Goal: Information Seeking & Learning: Learn about a topic

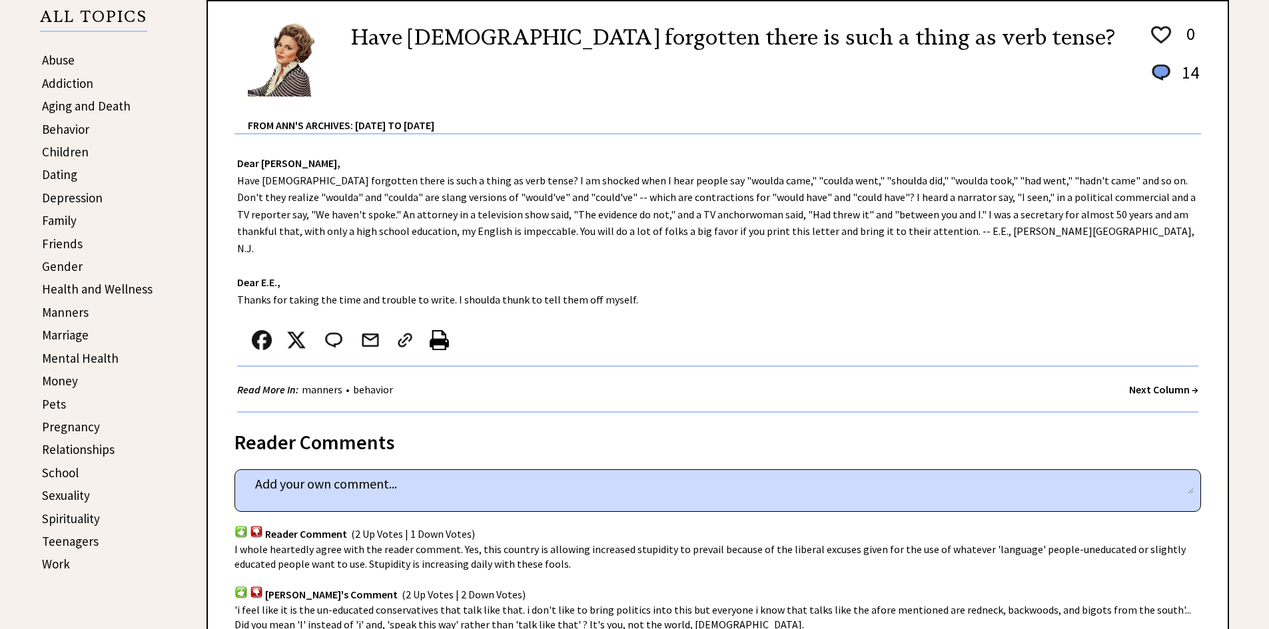
scroll to position [333, 0]
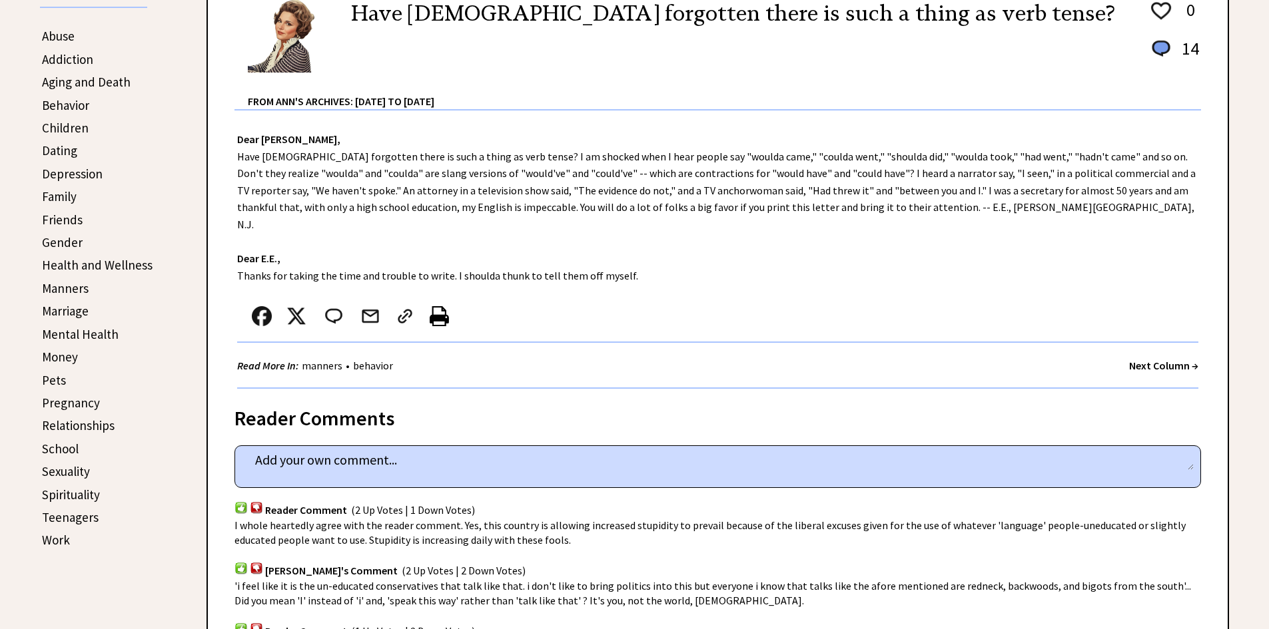
click at [69, 359] on link "Money" at bounding box center [60, 357] width 36 height 16
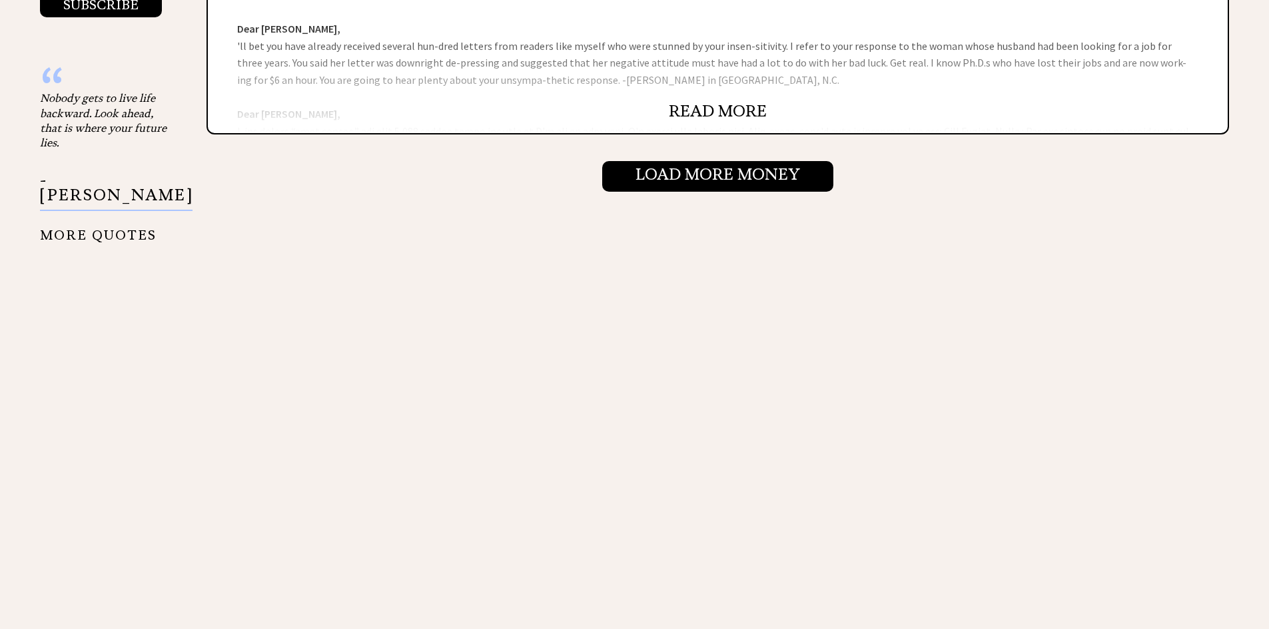
scroll to position [1465, 0]
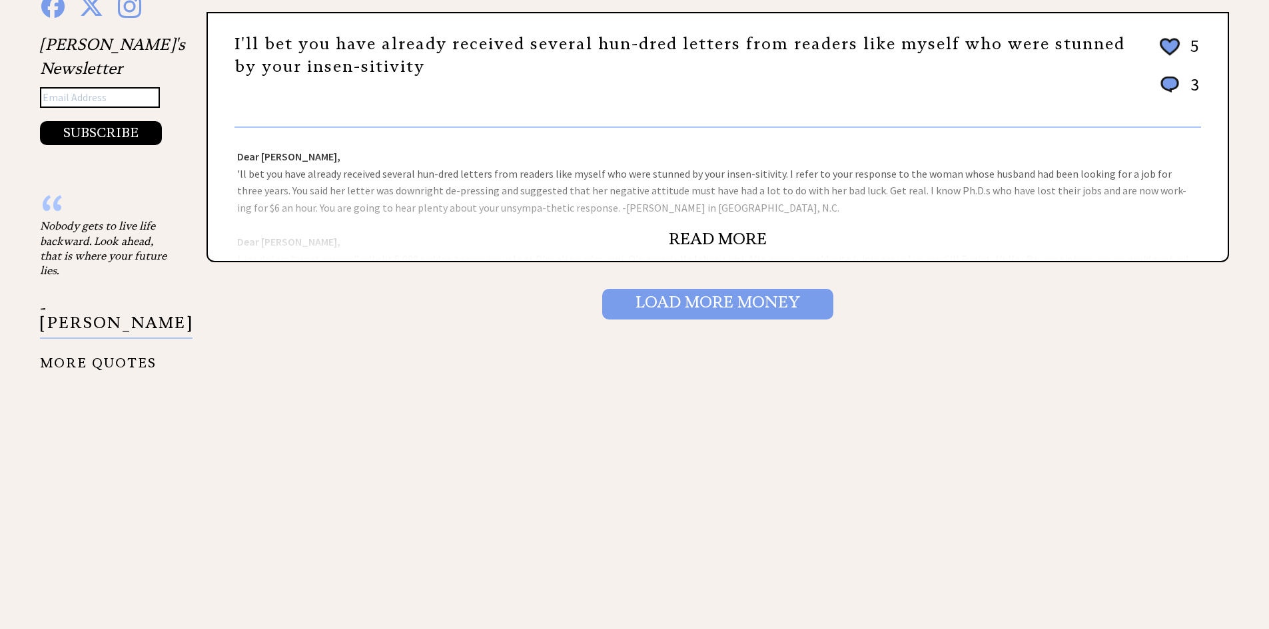
click at [747, 306] on input "Load More Money" at bounding box center [717, 304] width 231 height 31
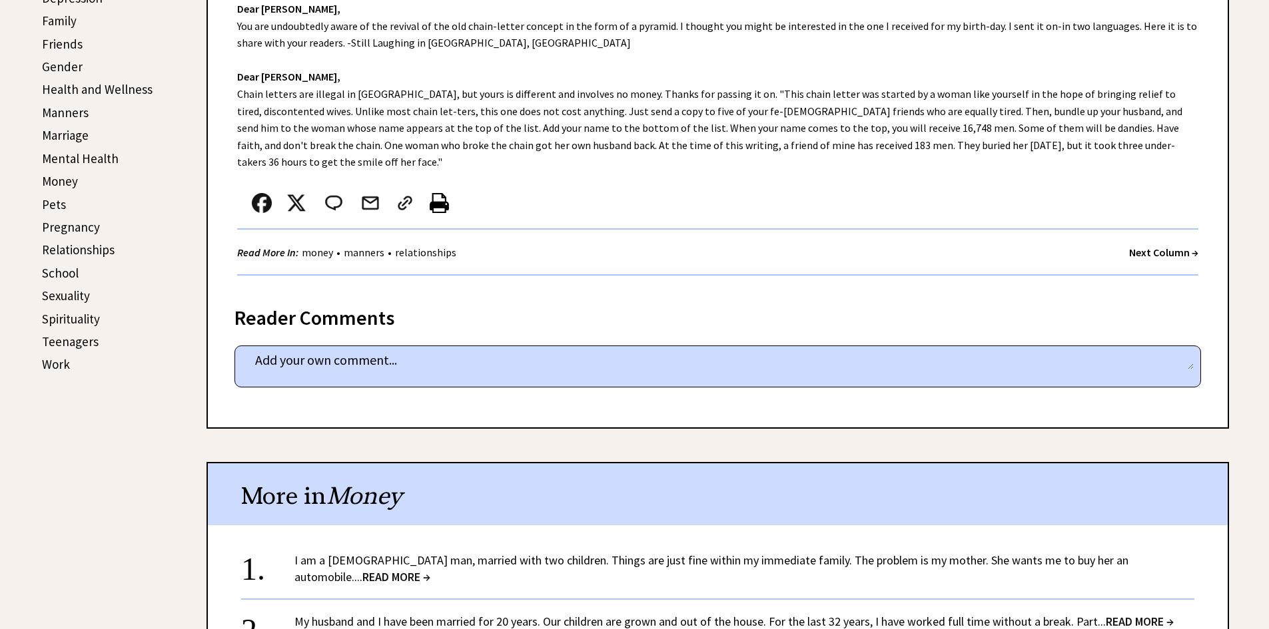
scroll to position [533, 0]
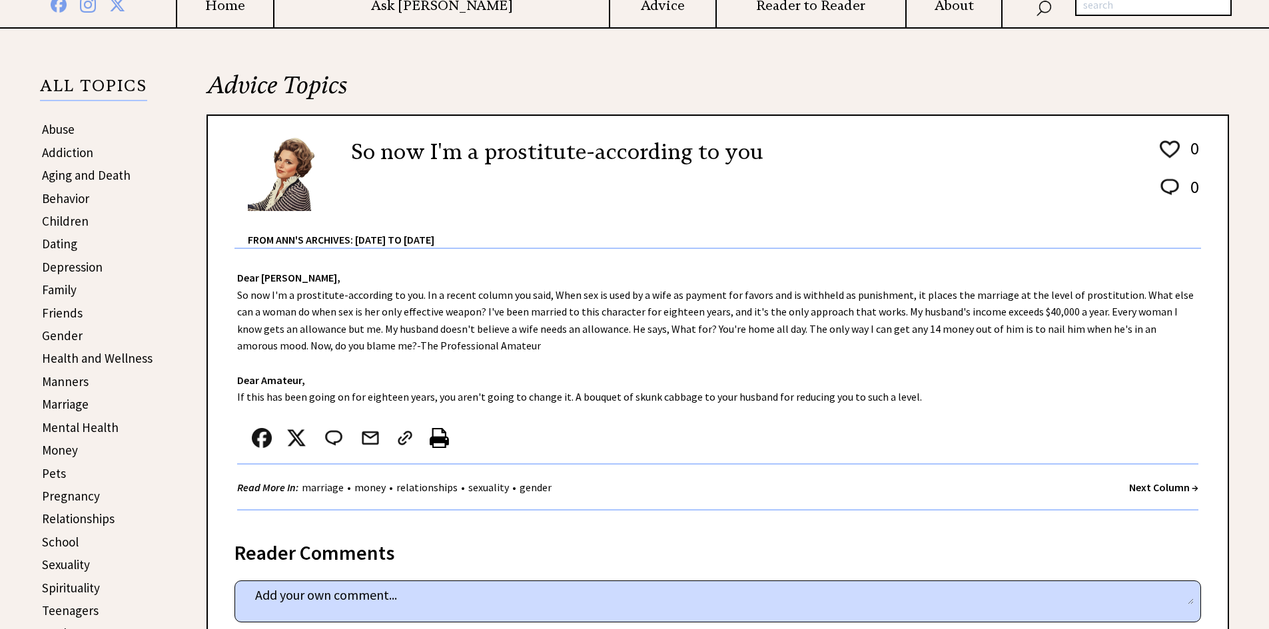
scroll to position [266, 0]
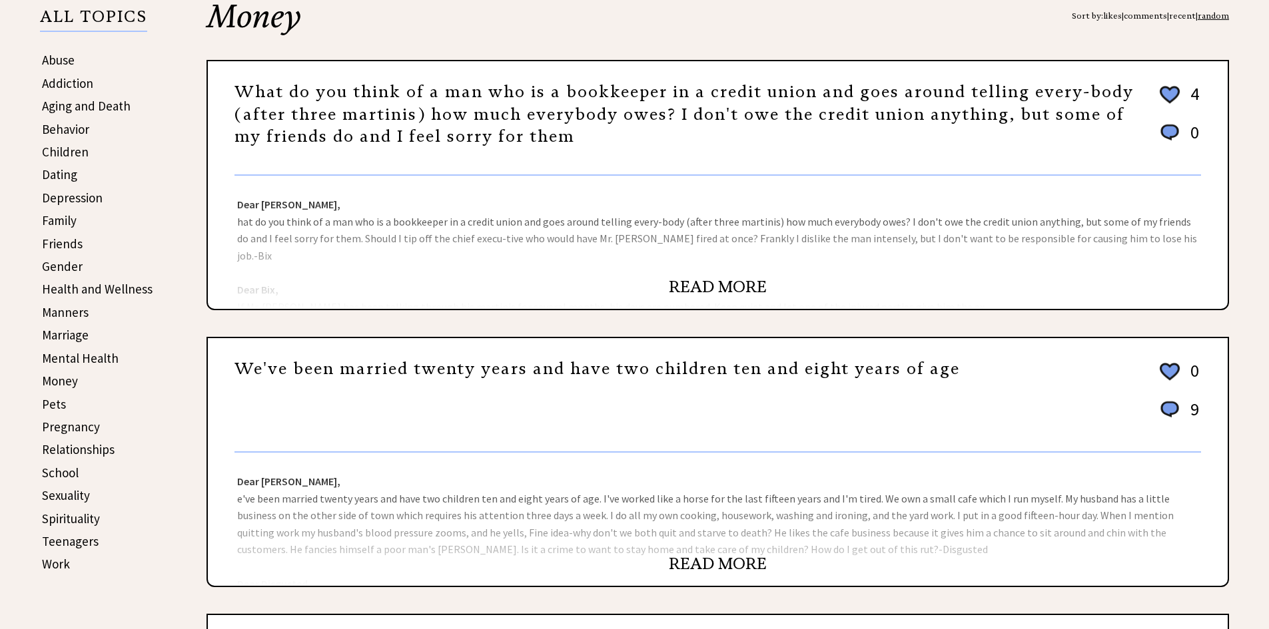
scroll to position [333, 0]
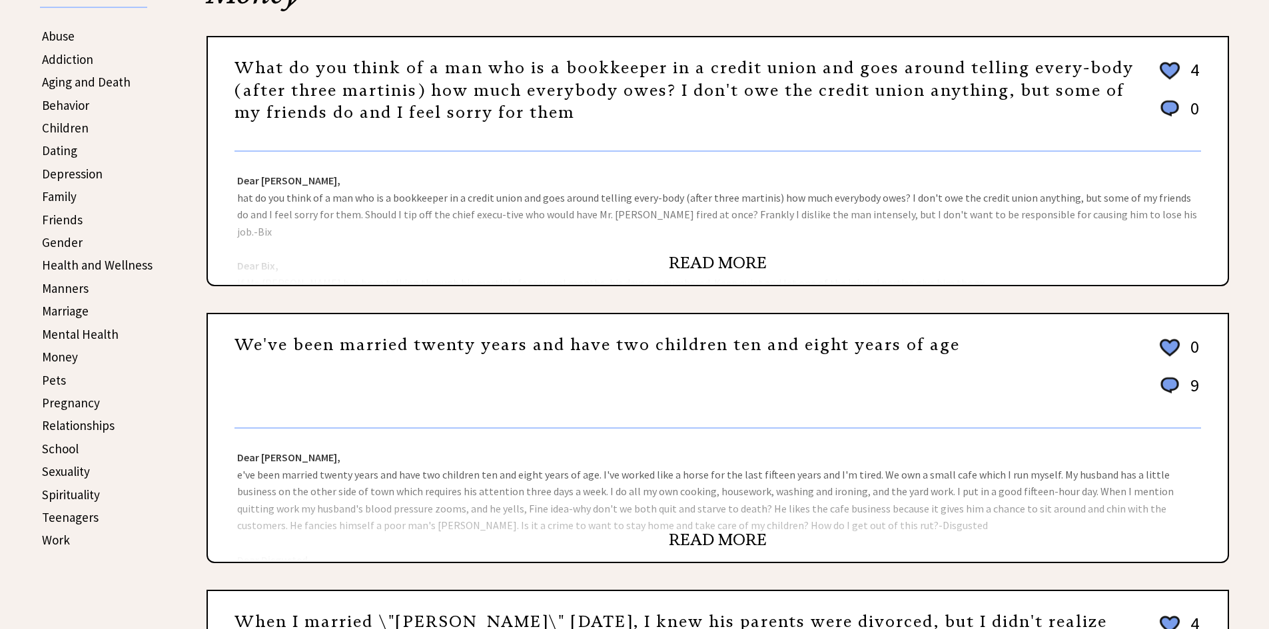
click at [77, 472] on link "Sexuality" at bounding box center [66, 472] width 48 height 16
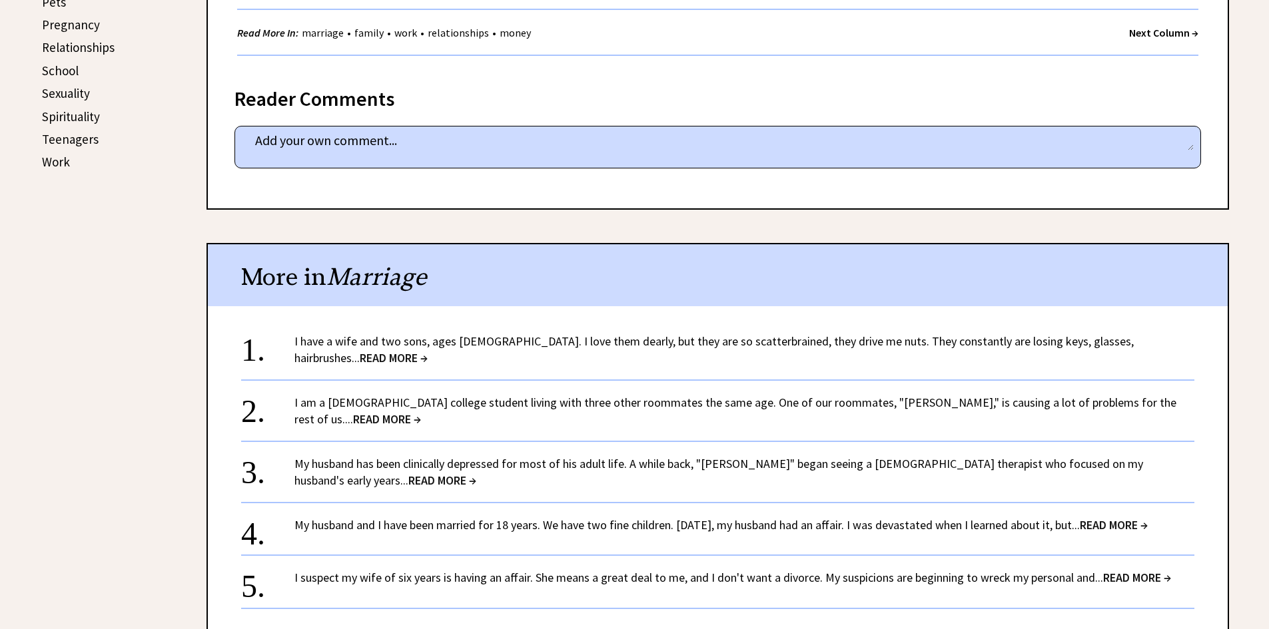
scroll to position [733, 0]
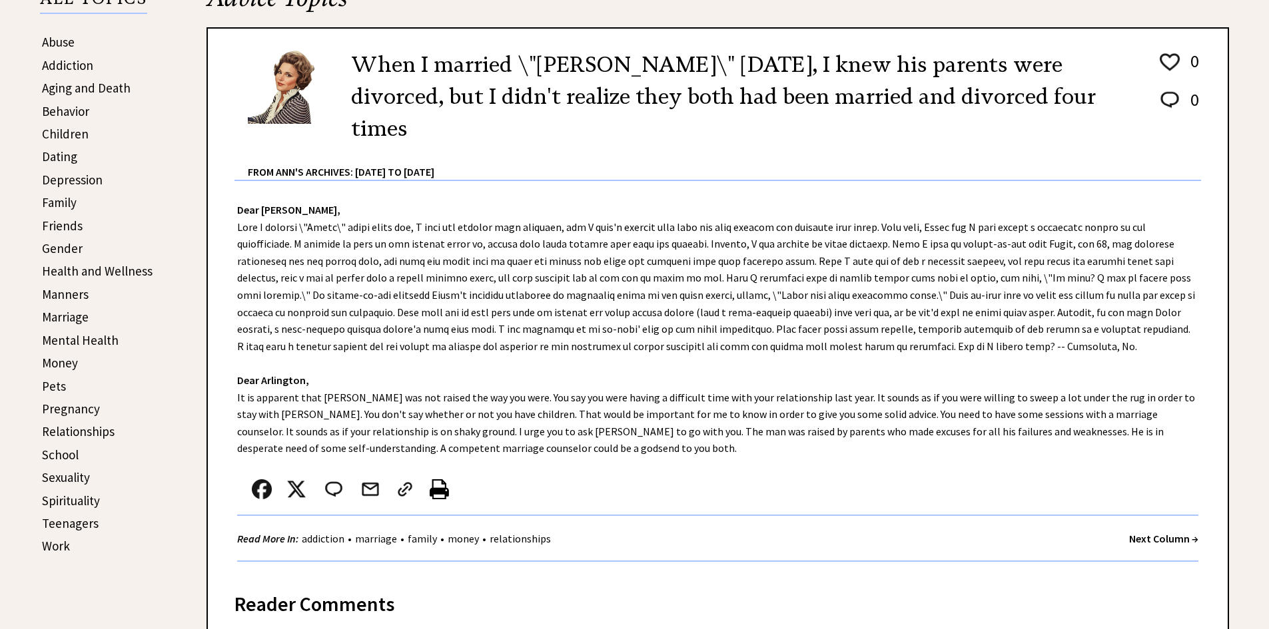
scroll to position [333, 0]
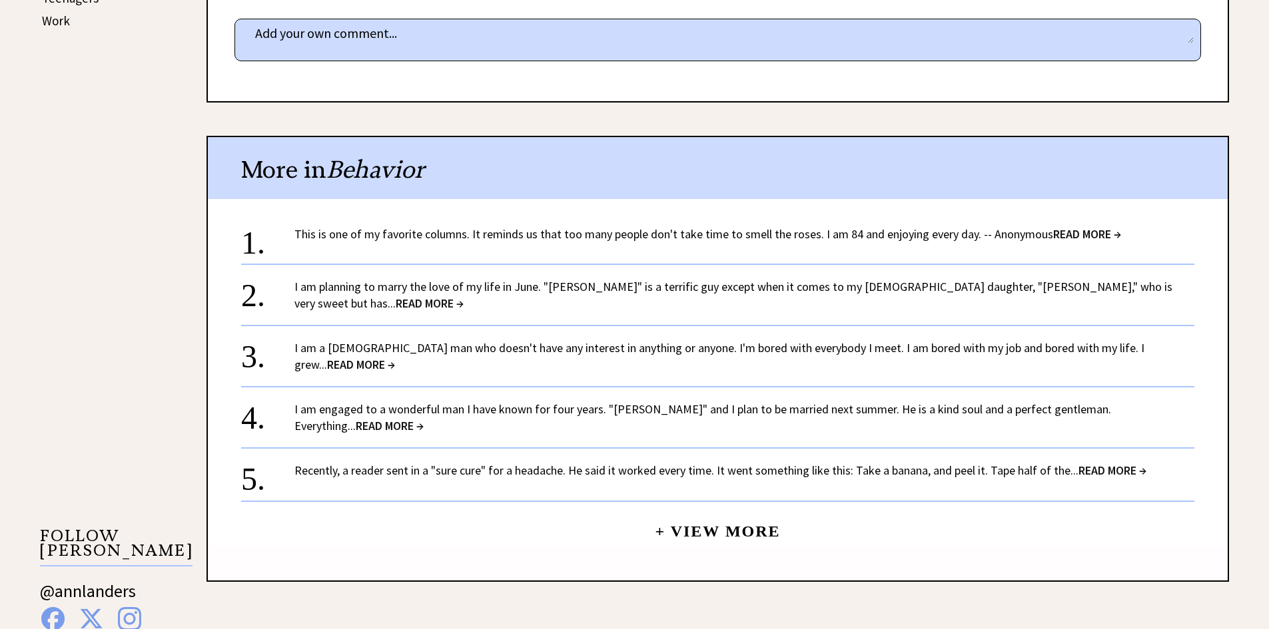
scroll to position [866, 0]
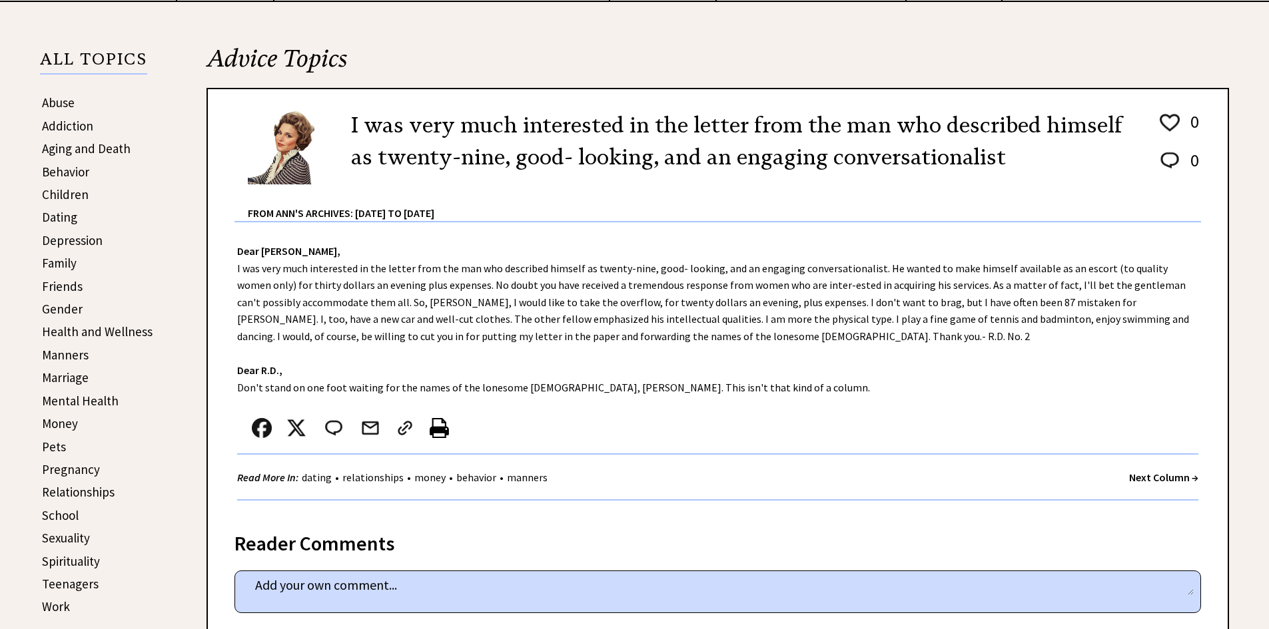
scroll to position [333, 0]
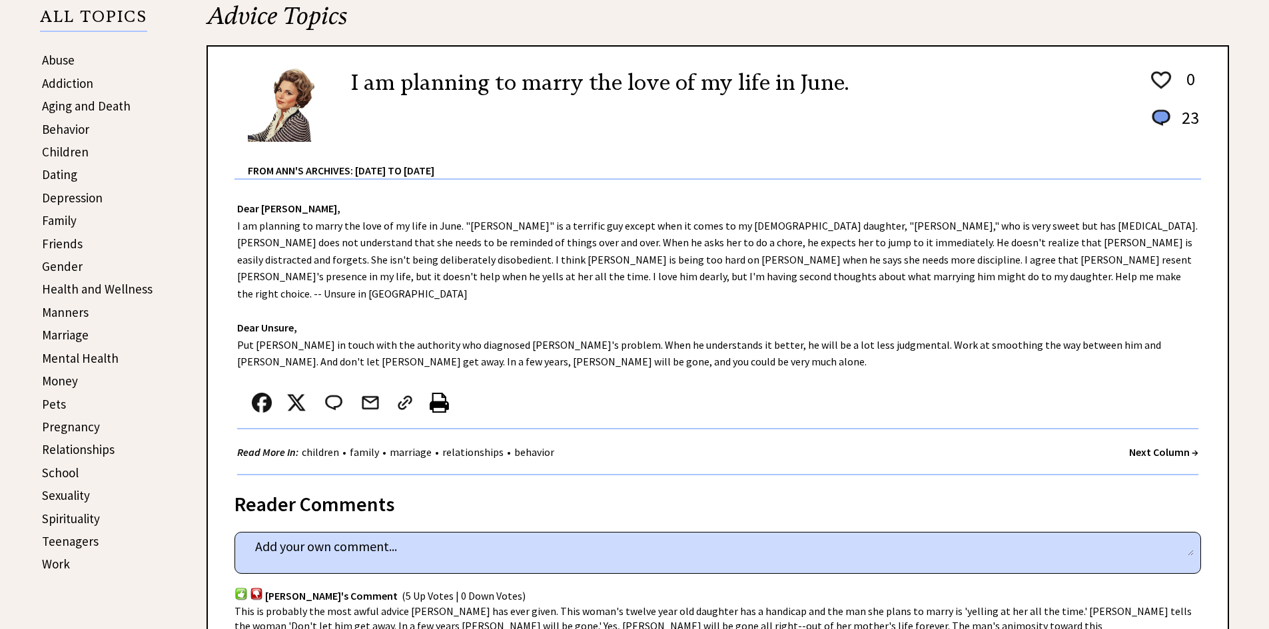
scroll to position [333, 0]
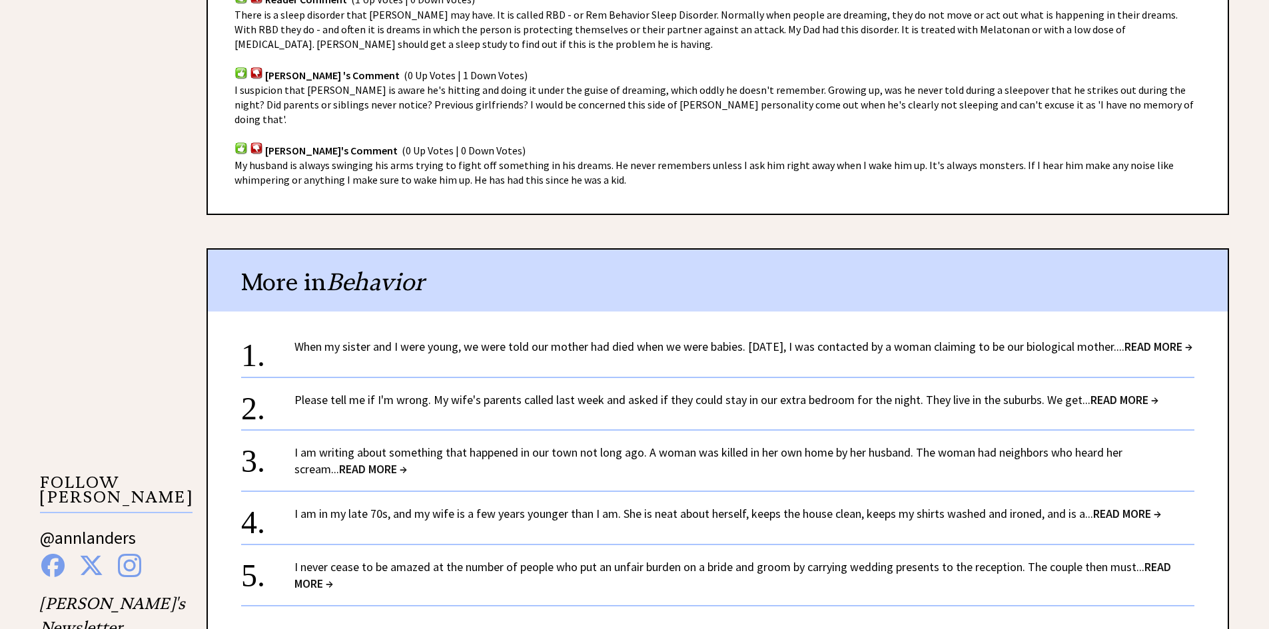
scroll to position [933, 0]
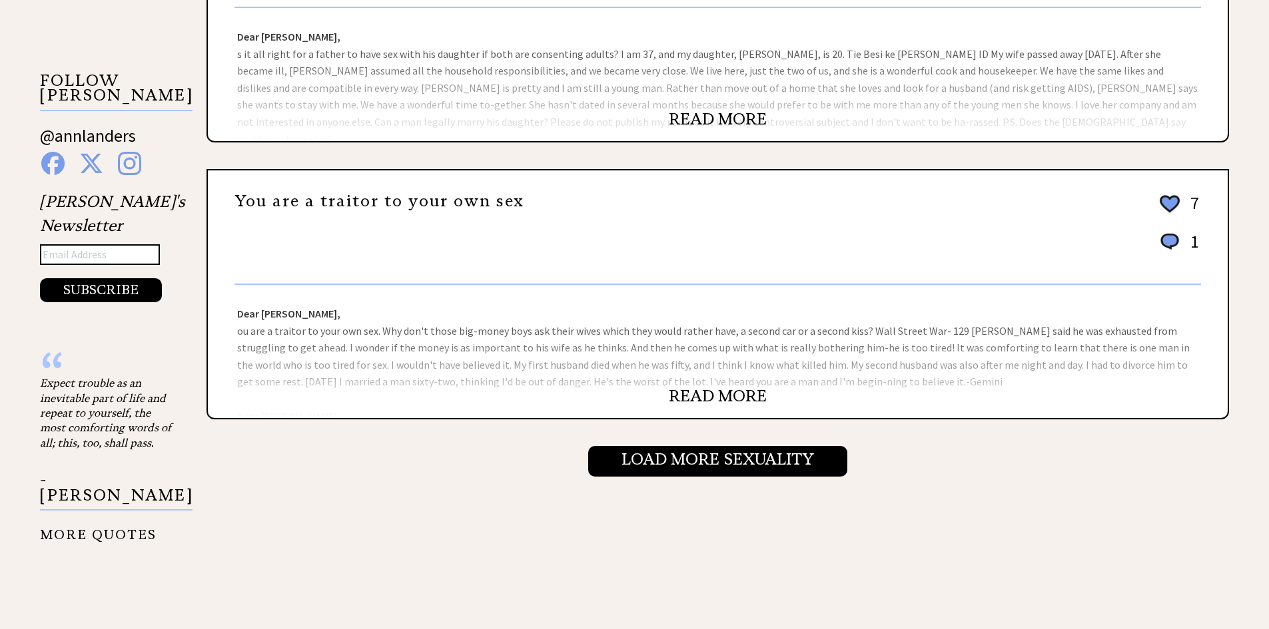
scroll to position [1332, 0]
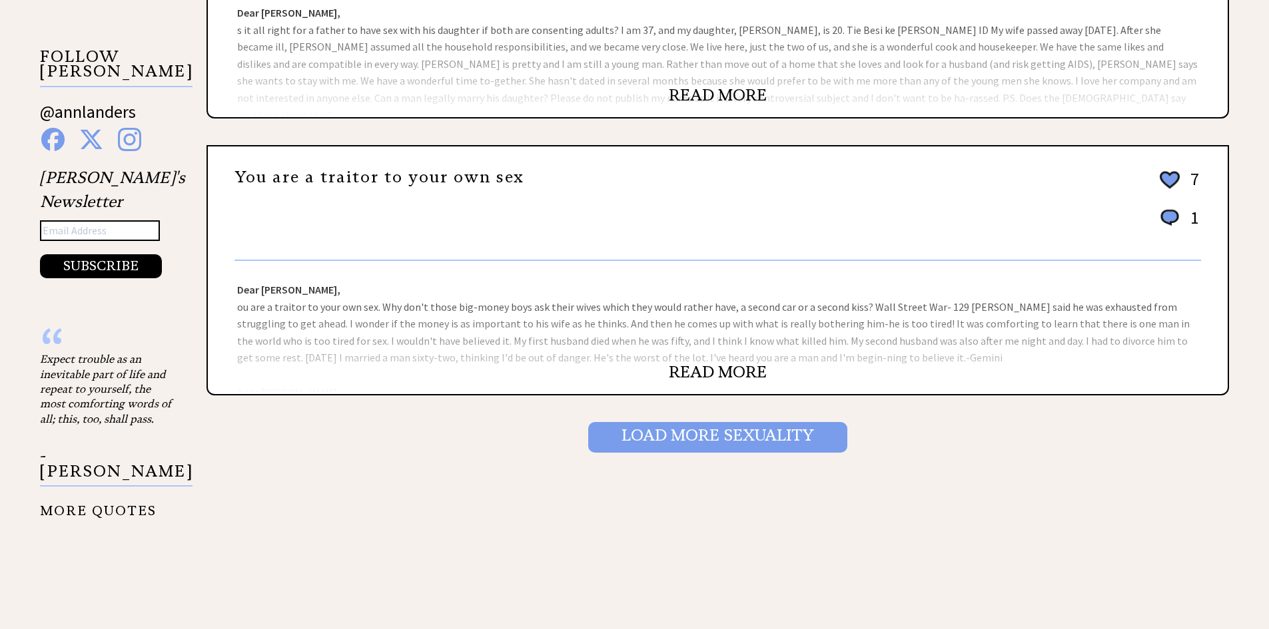
click at [712, 438] on input "Load More Sexuality" at bounding box center [717, 437] width 259 height 31
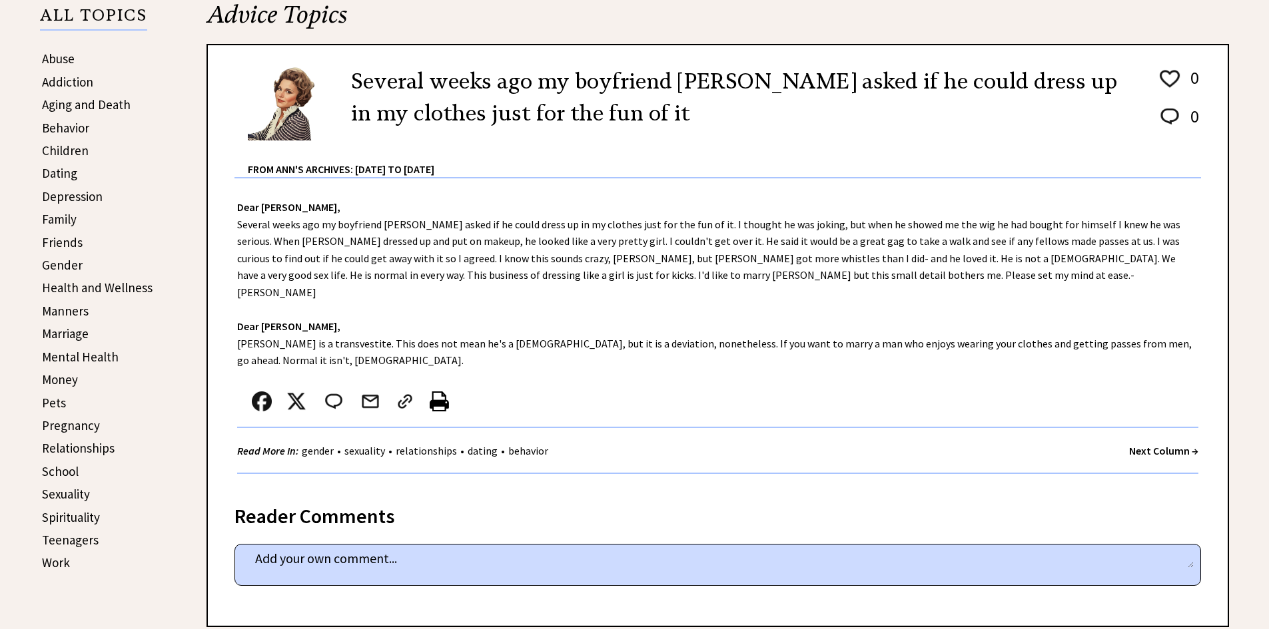
scroll to position [333, 0]
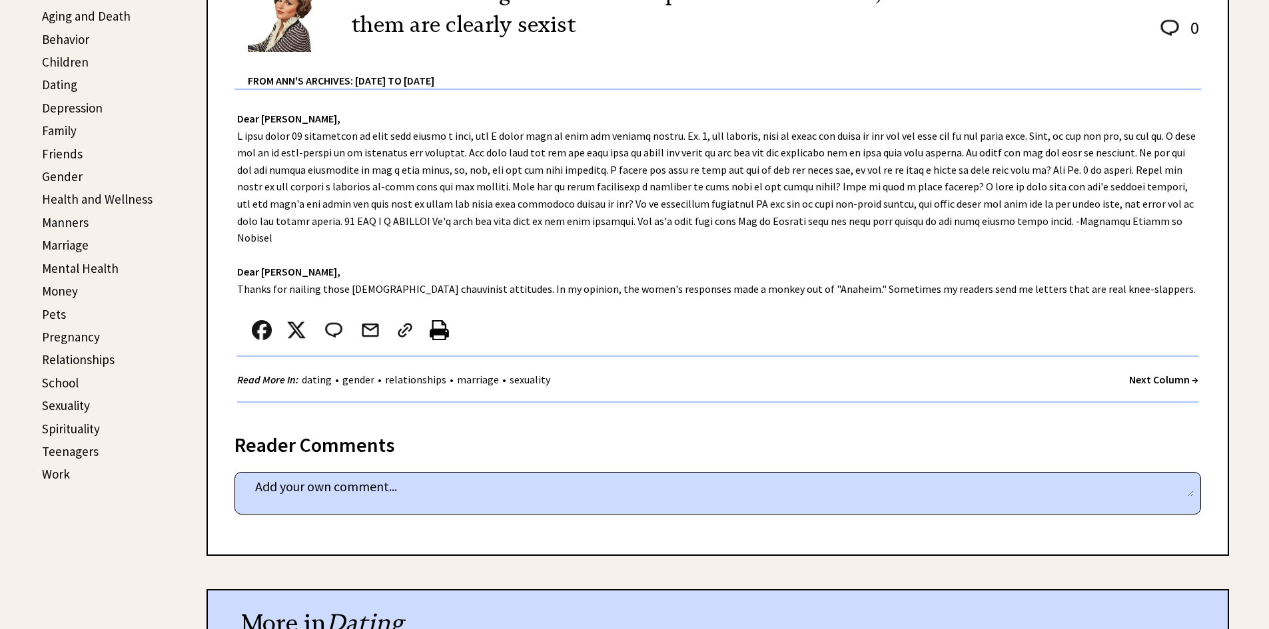
scroll to position [400, 0]
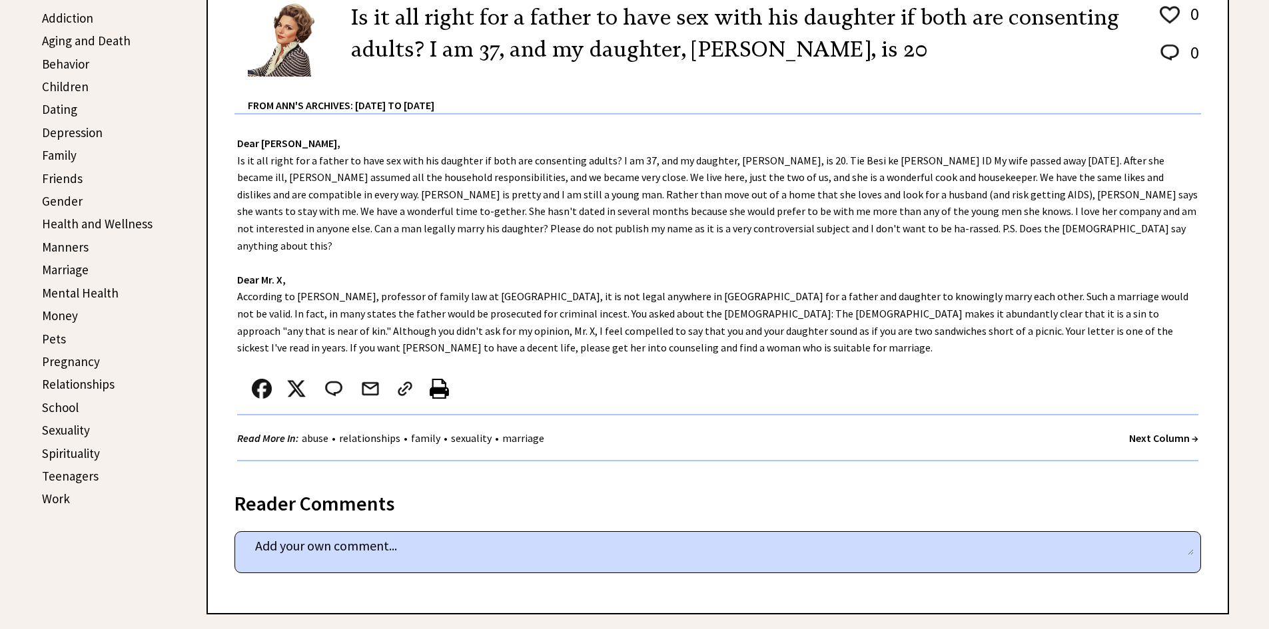
scroll to position [600, 0]
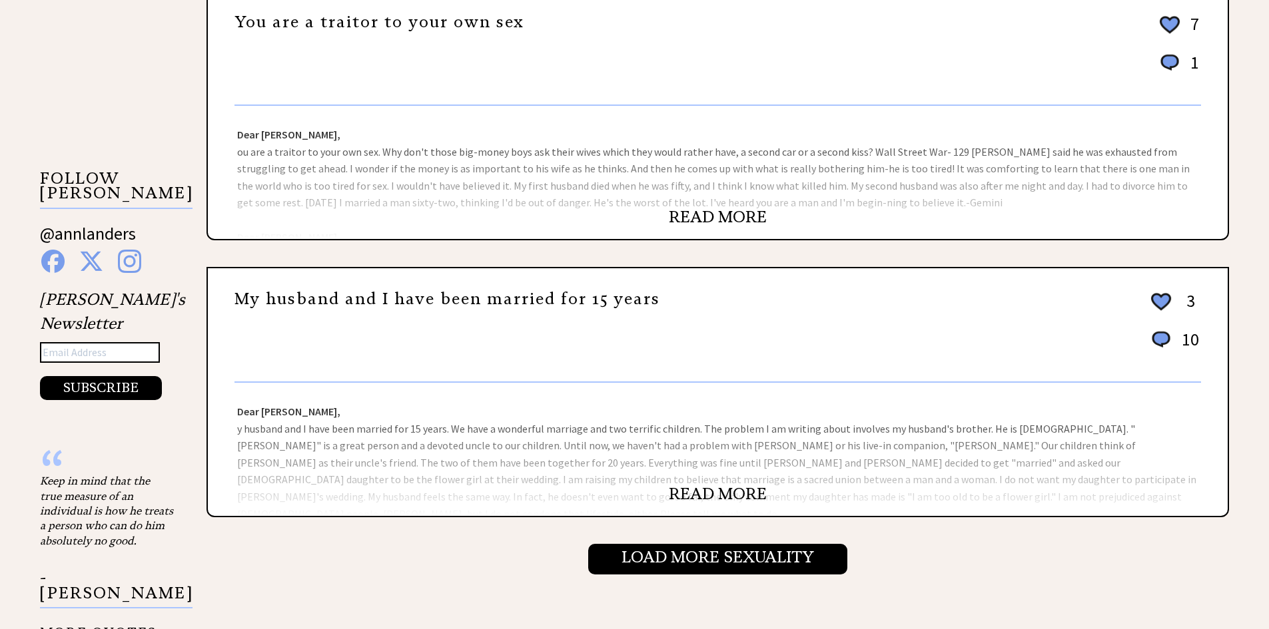
scroll to position [1266, 0]
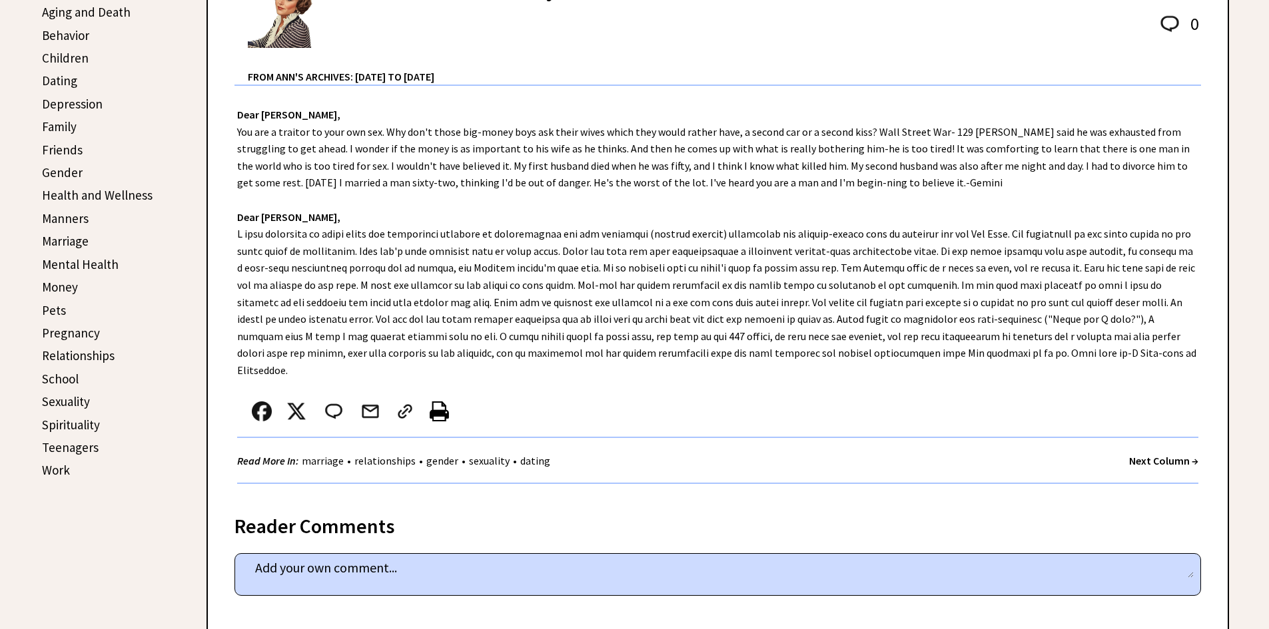
scroll to position [400, 0]
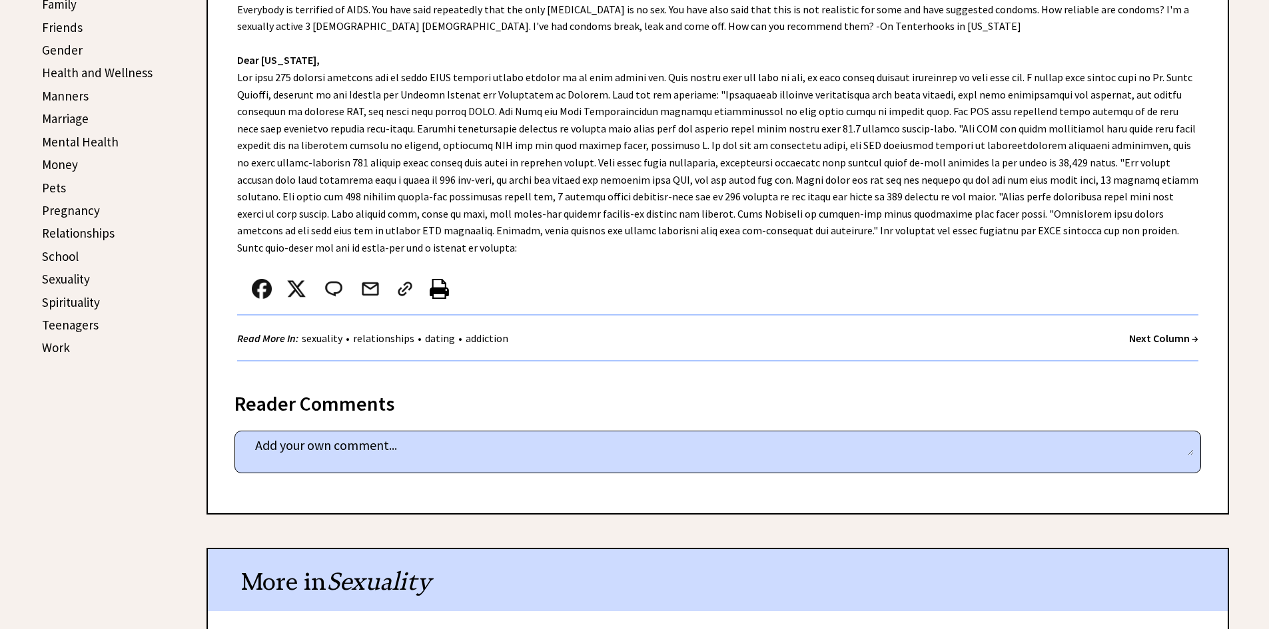
scroll to position [533, 0]
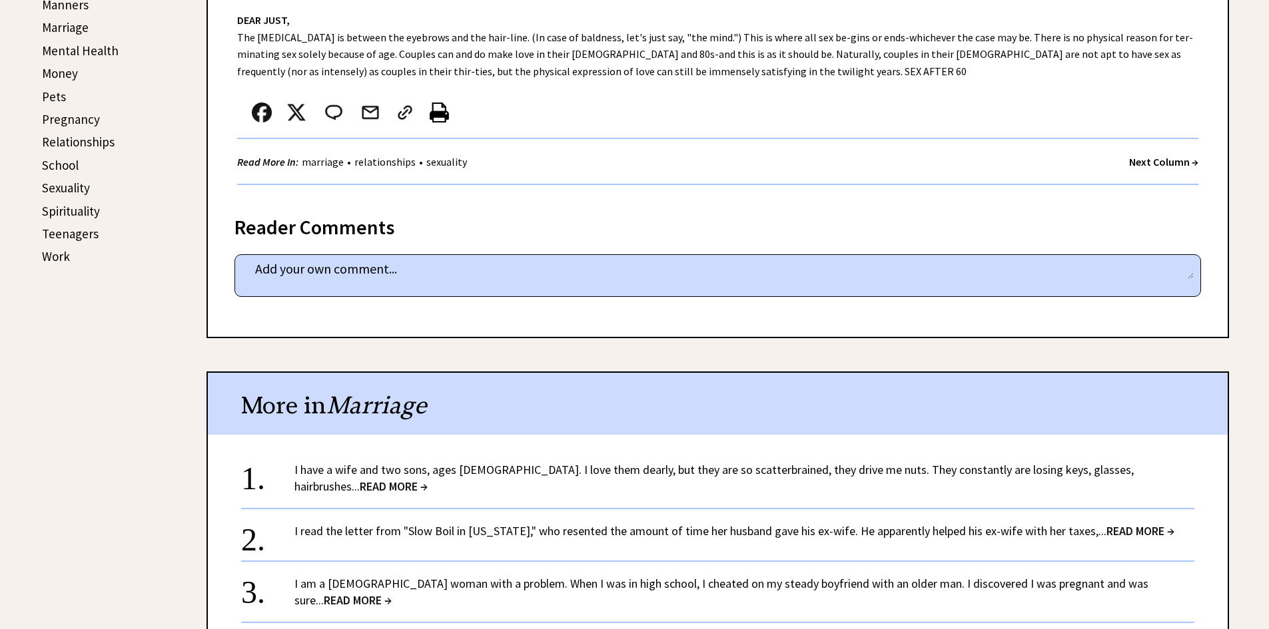
scroll to position [866, 0]
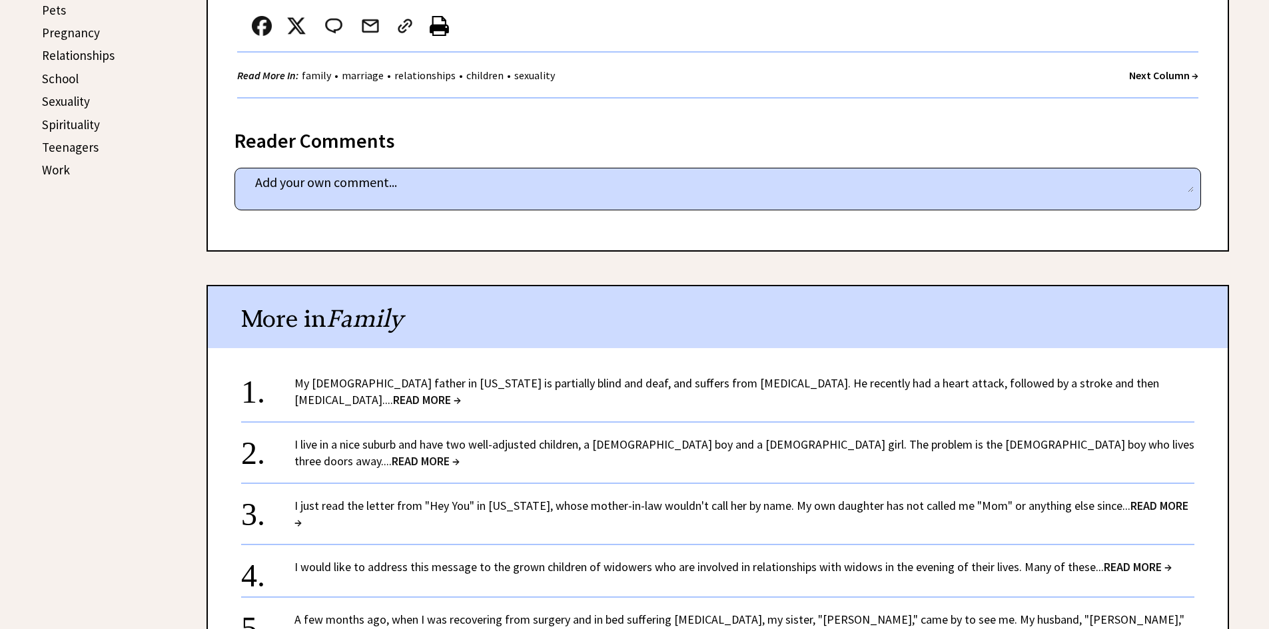
scroll to position [733, 0]
